Goal: Transaction & Acquisition: Purchase product/service

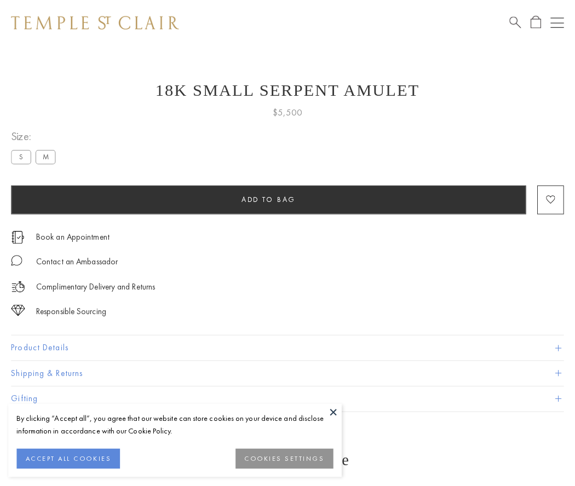
scroll to position [33, 0]
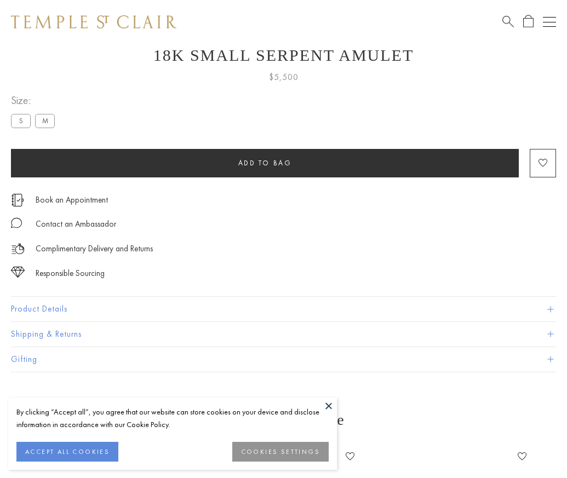
click at [264, 163] on span "Add to bag" at bounding box center [265, 162] width 54 height 9
